Goal: Task Accomplishment & Management: Manage account settings

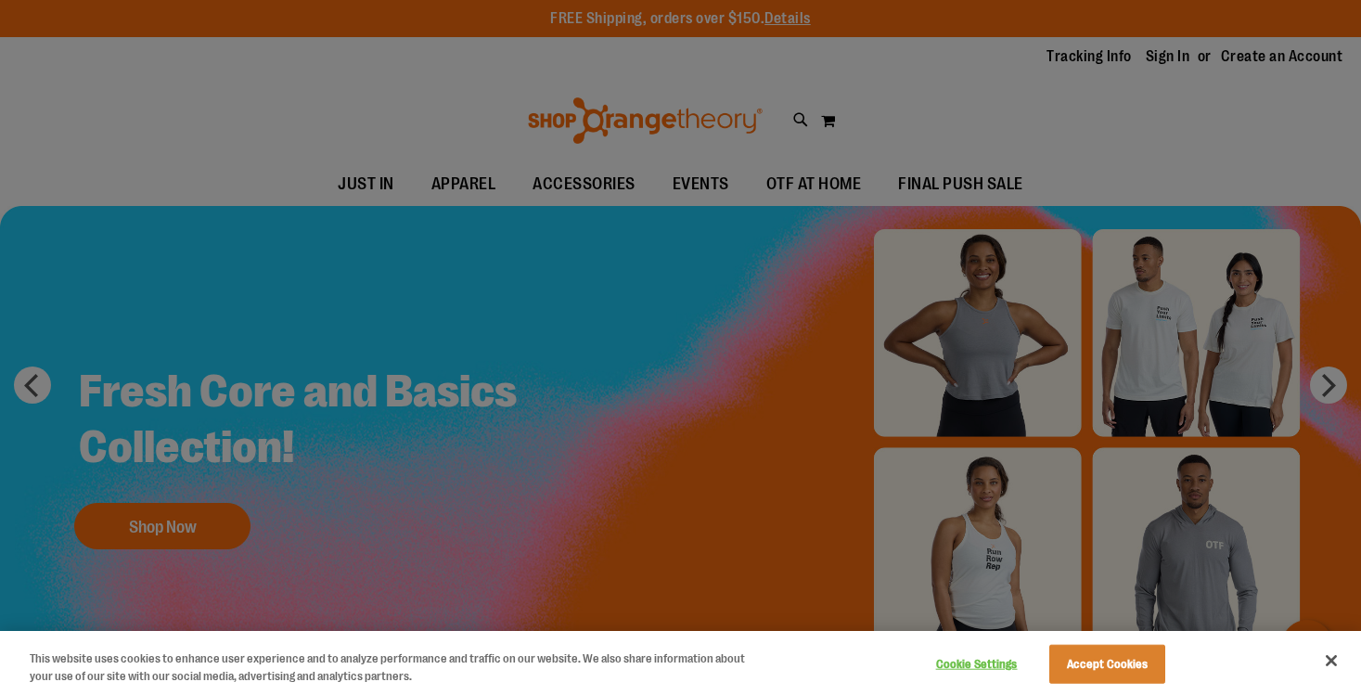
click at [1148, 60] on div at bounding box center [680, 347] width 1361 height 695
click at [1076, 104] on div at bounding box center [680, 347] width 1361 height 695
click at [1095, 660] on button "Accept Cookies" at bounding box center [1107, 664] width 116 height 39
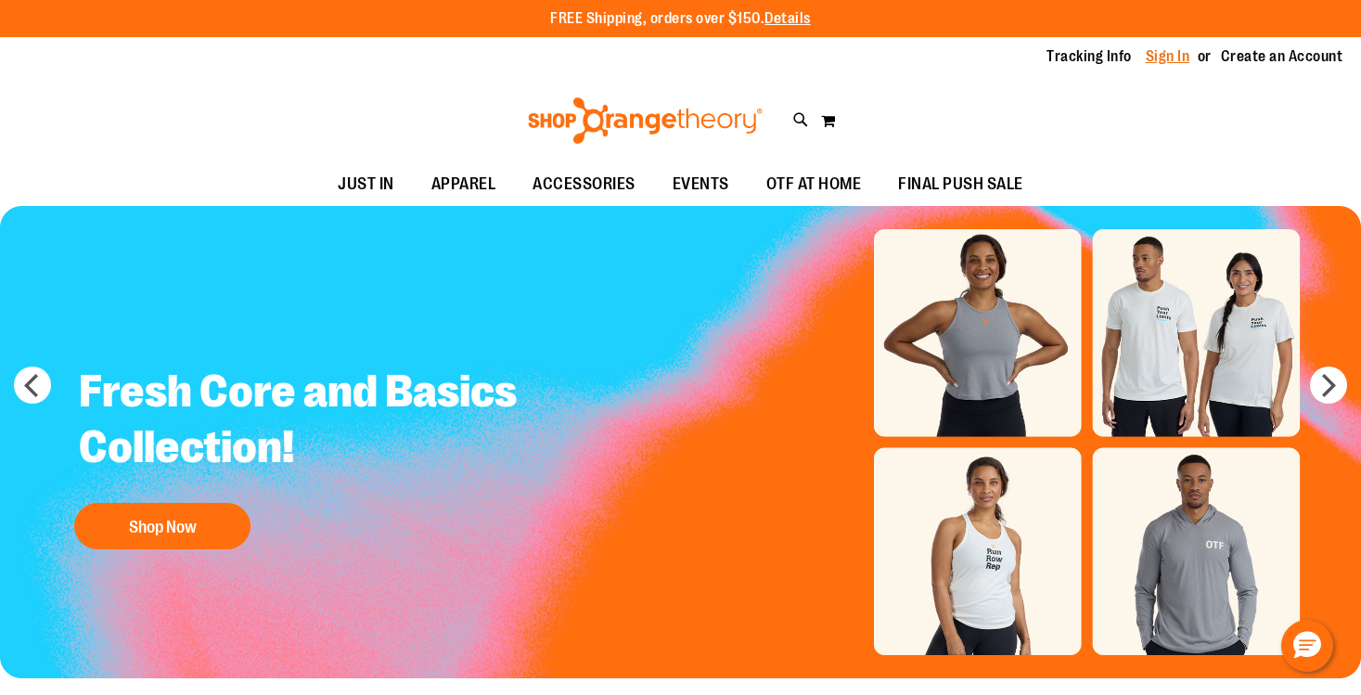
click at [1146, 59] on link "Sign In" at bounding box center [1168, 56] width 45 height 20
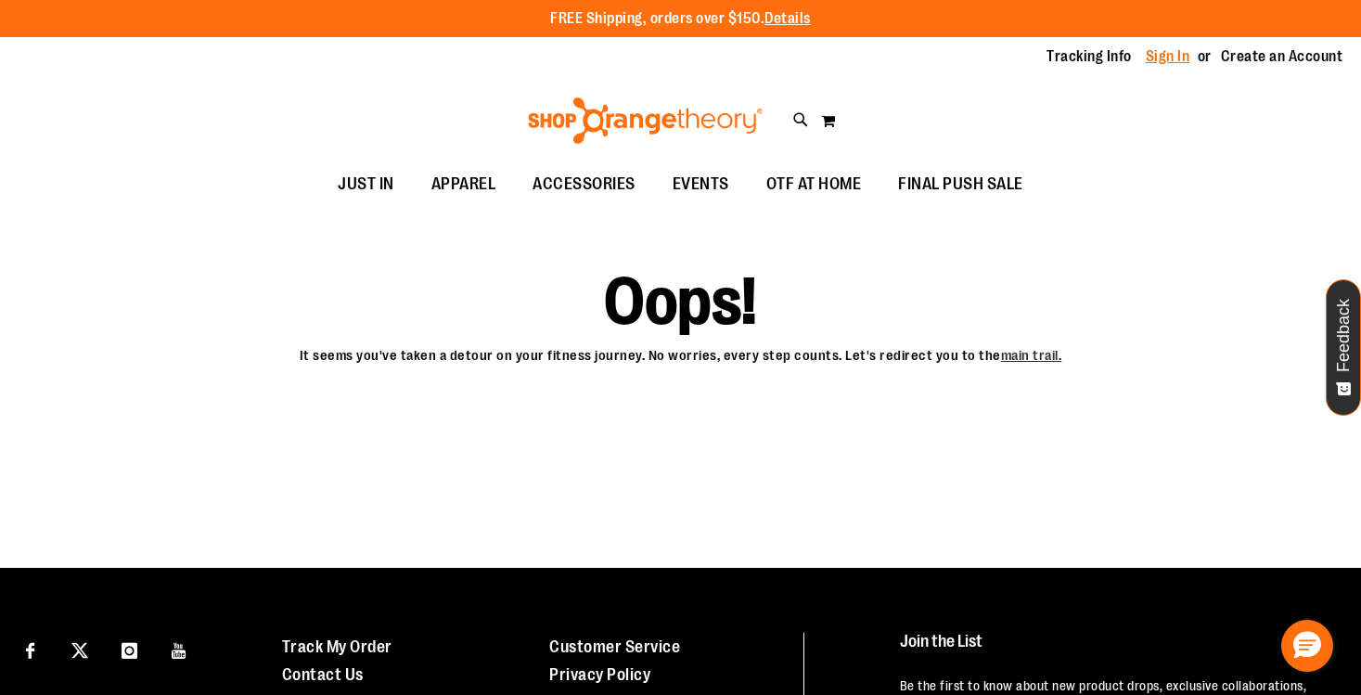
click at [1158, 59] on link "Sign In" at bounding box center [1168, 56] width 45 height 20
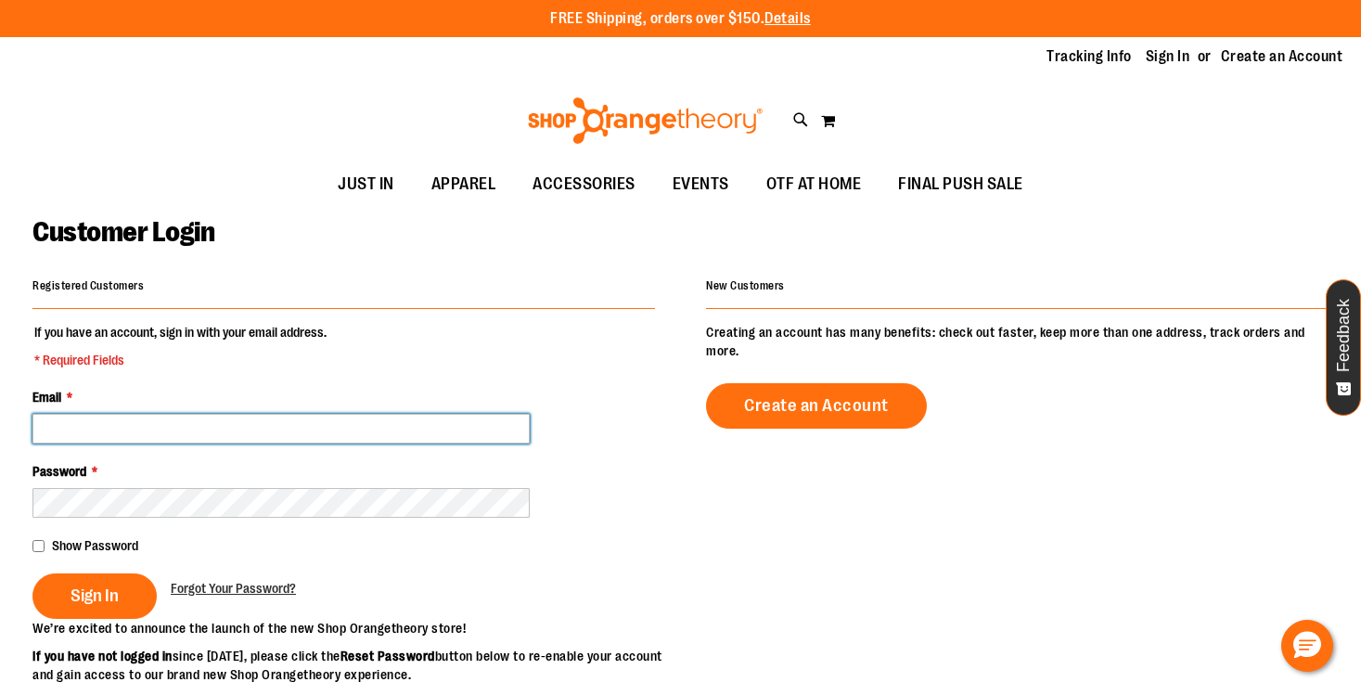
click at [151, 430] on input "Email *" at bounding box center [280, 429] width 497 height 30
type input "**********"
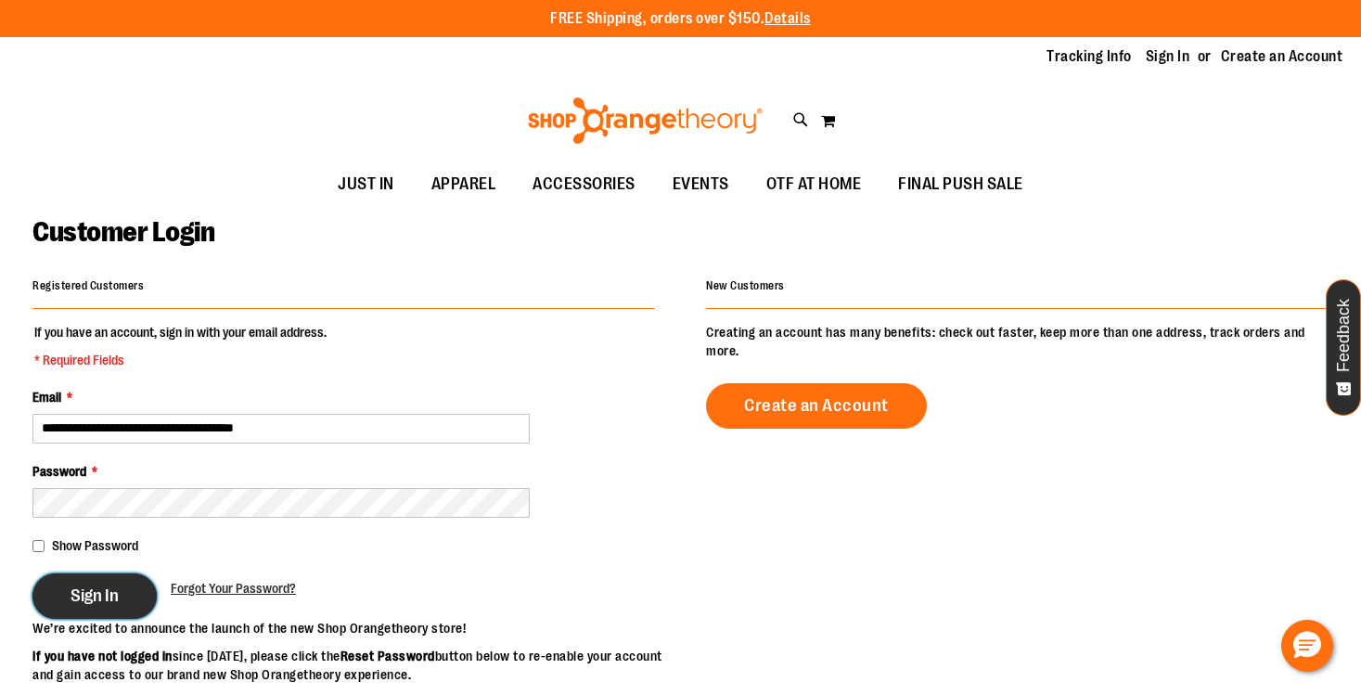
click at [65, 594] on button "Sign In" at bounding box center [94, 595] width 124 height 45
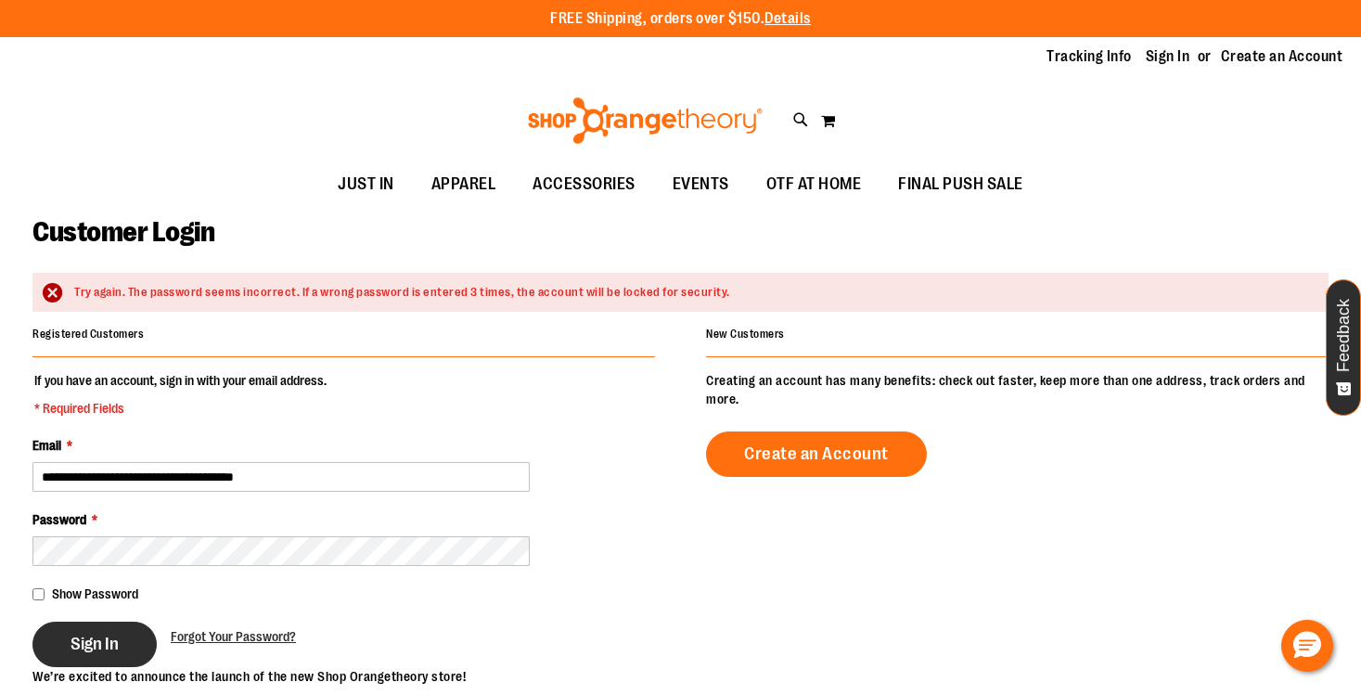
click at [85, 643] on span "Sign In" at bounding box center [94, 644] width 48 height 20
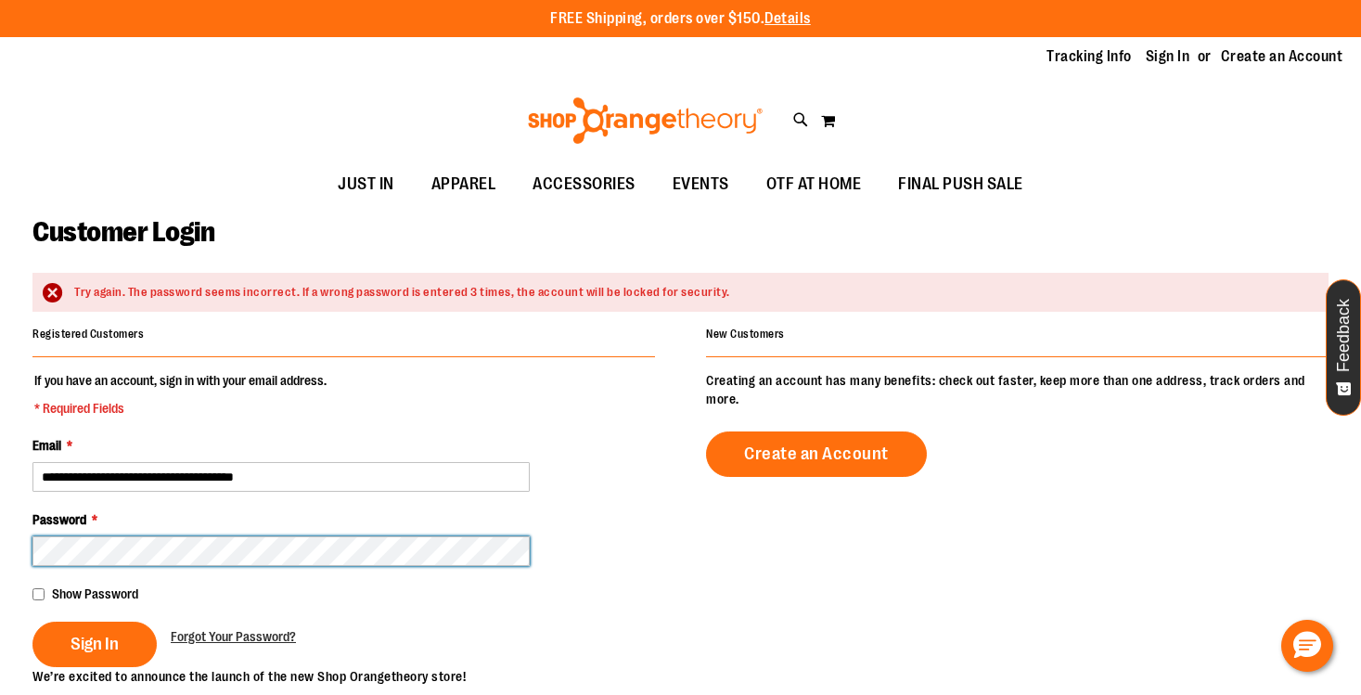
click at [0, 558] on main "**********" at bounding box center [680, 635] width 1361 height 859
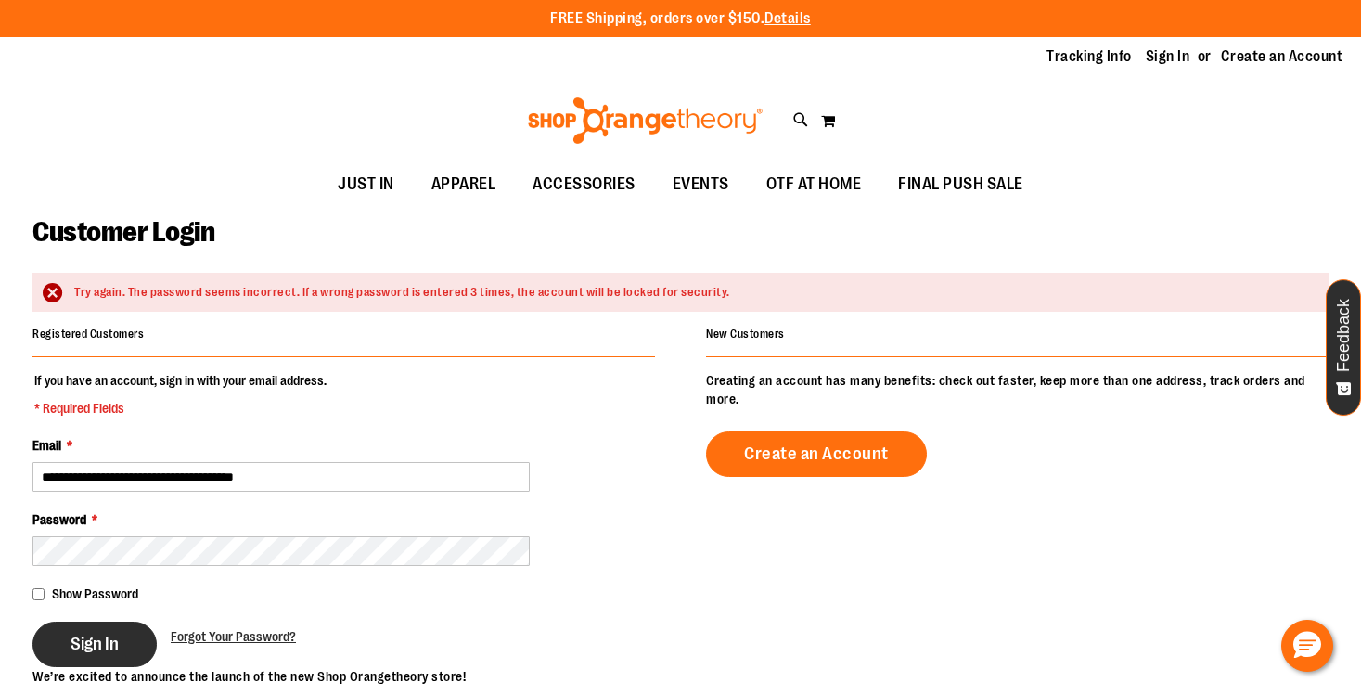
click at [102, 649] on span "Sign In" at bounding box center [94, 644] width 48 height 20
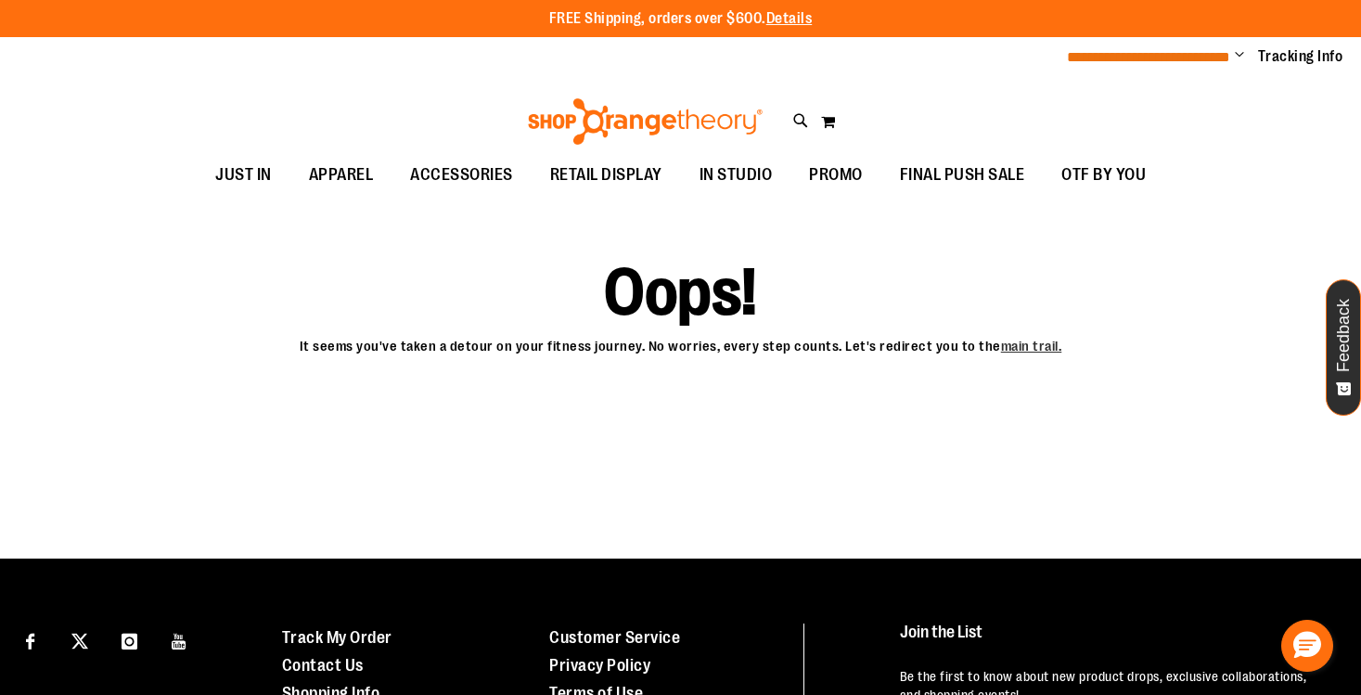
click at [1137, 55] on span "**********" at bounding box center [1148, 57] width 163 height 14
click at [1235, 58] on span "Change" at bounding box center [1239, 56] width 9 height 18
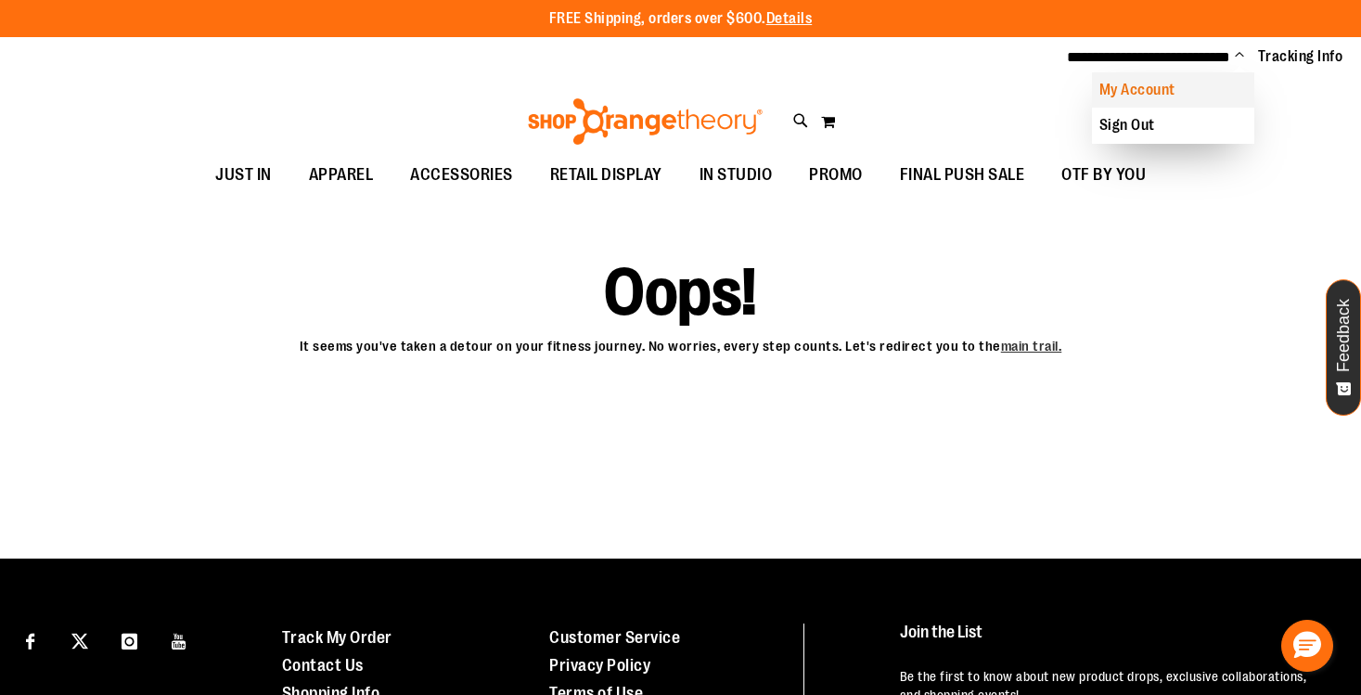
click at [1151, 88] on link "My Account" at bounding box center [1173, 89] width 162 height 35
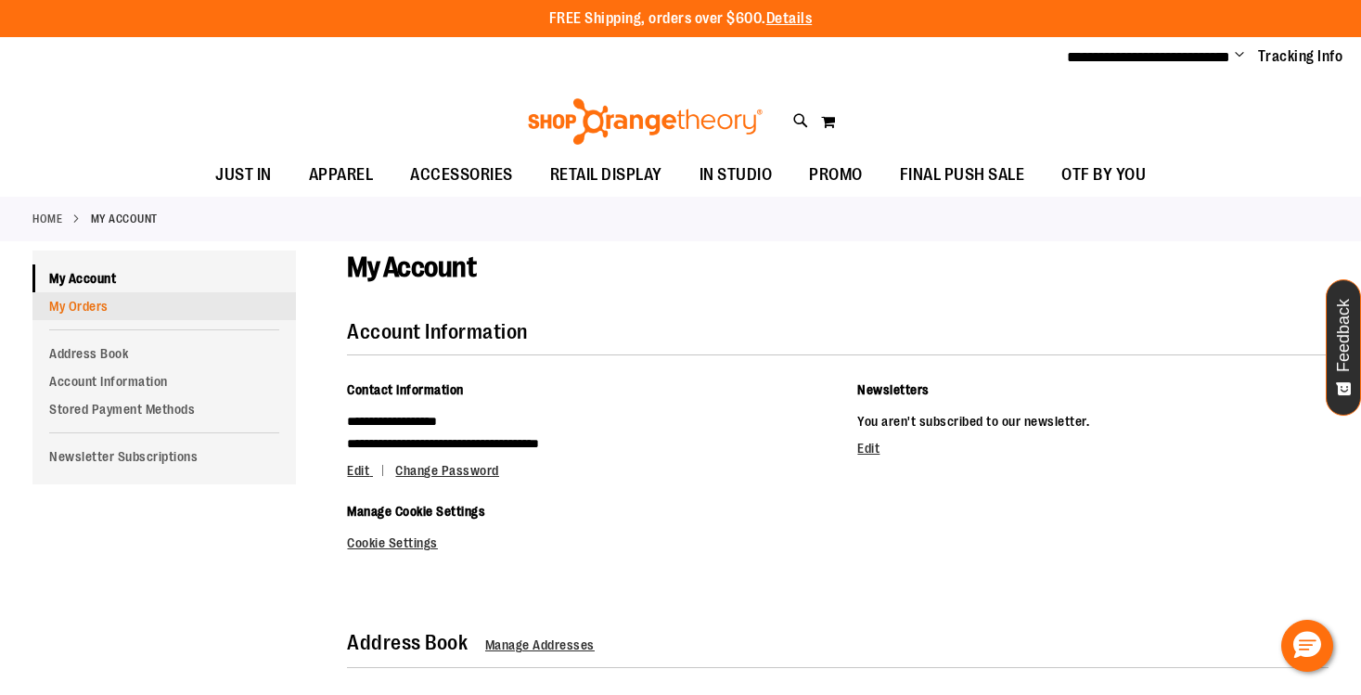
click at [113, 308] on link "My Orders" at bounding box center [163, 306] width 263 height 28
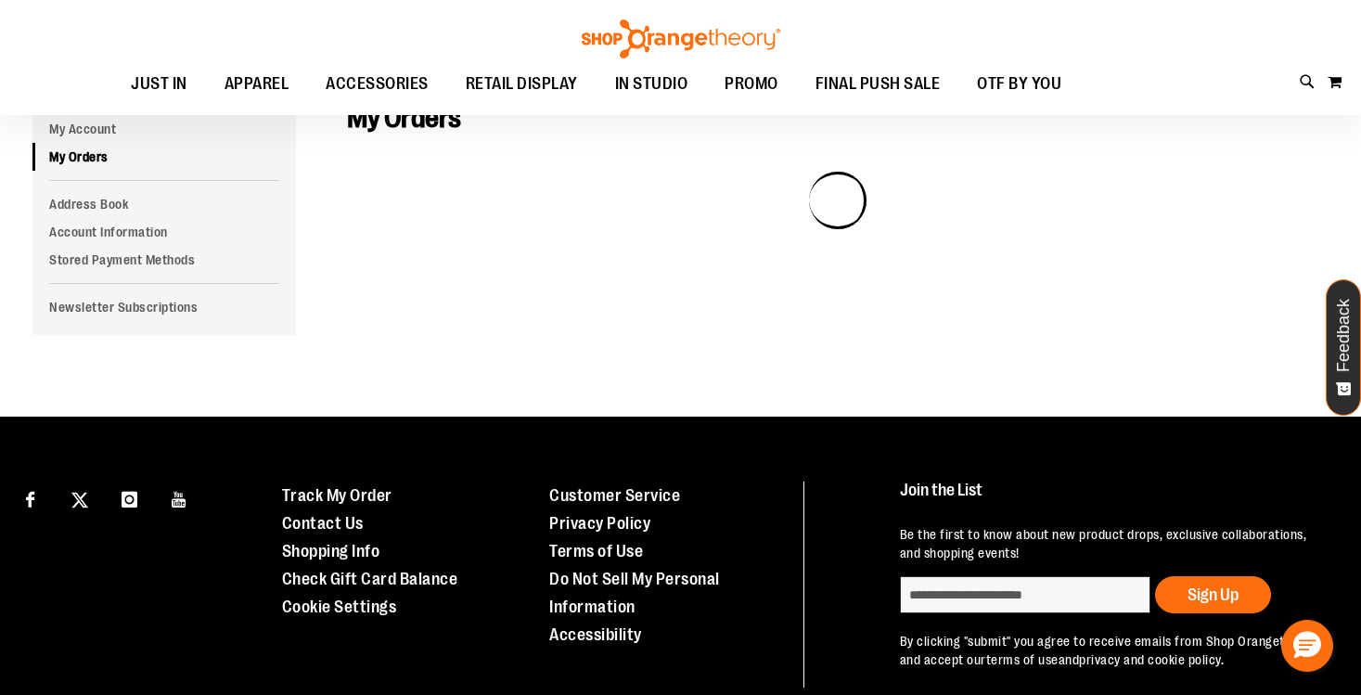
scroll to position [149, 0]
